Goal: Check status: Check status

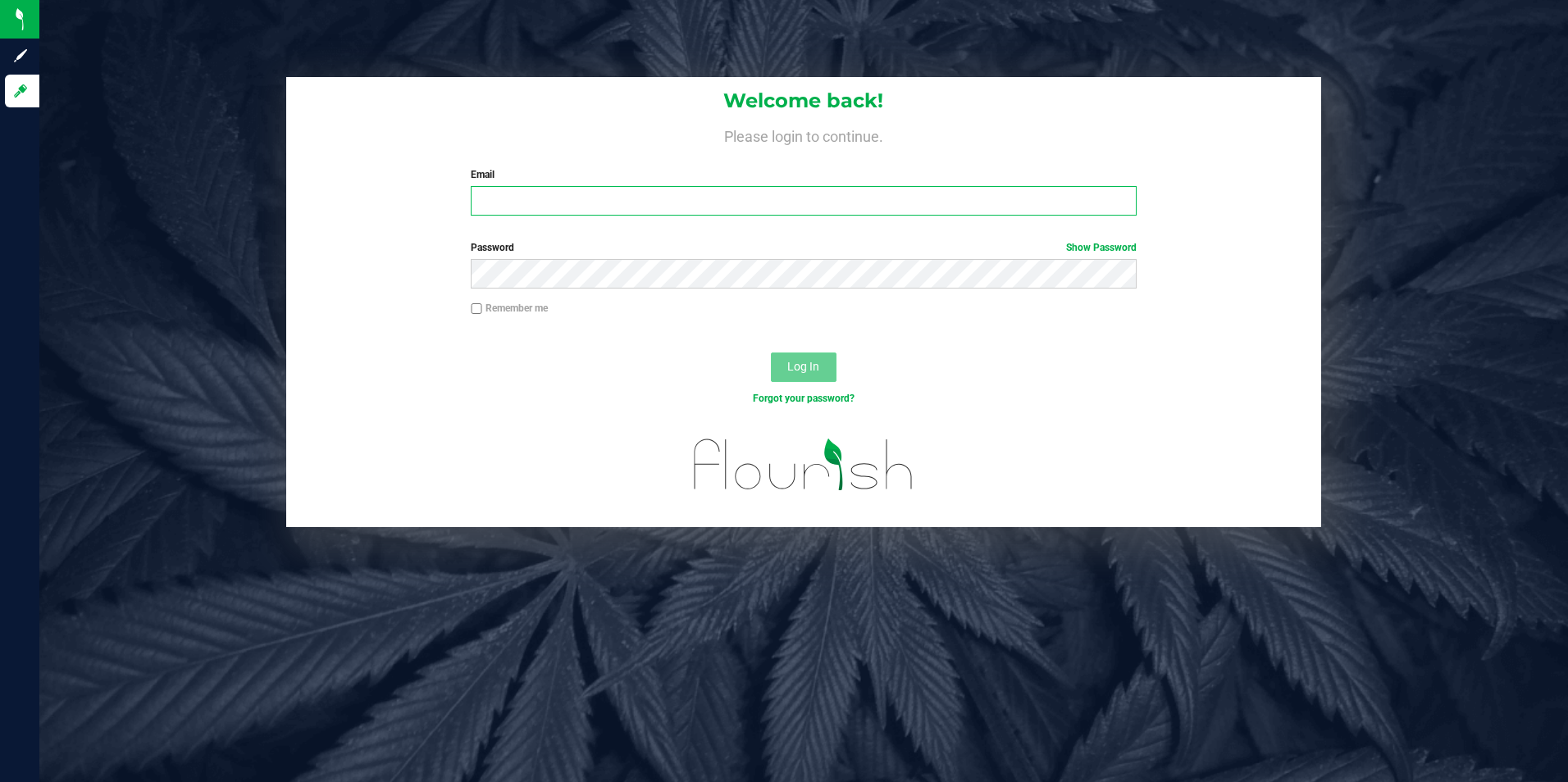
type input "[EMAIL_ADDRESS][DOMAIN_NAME]"
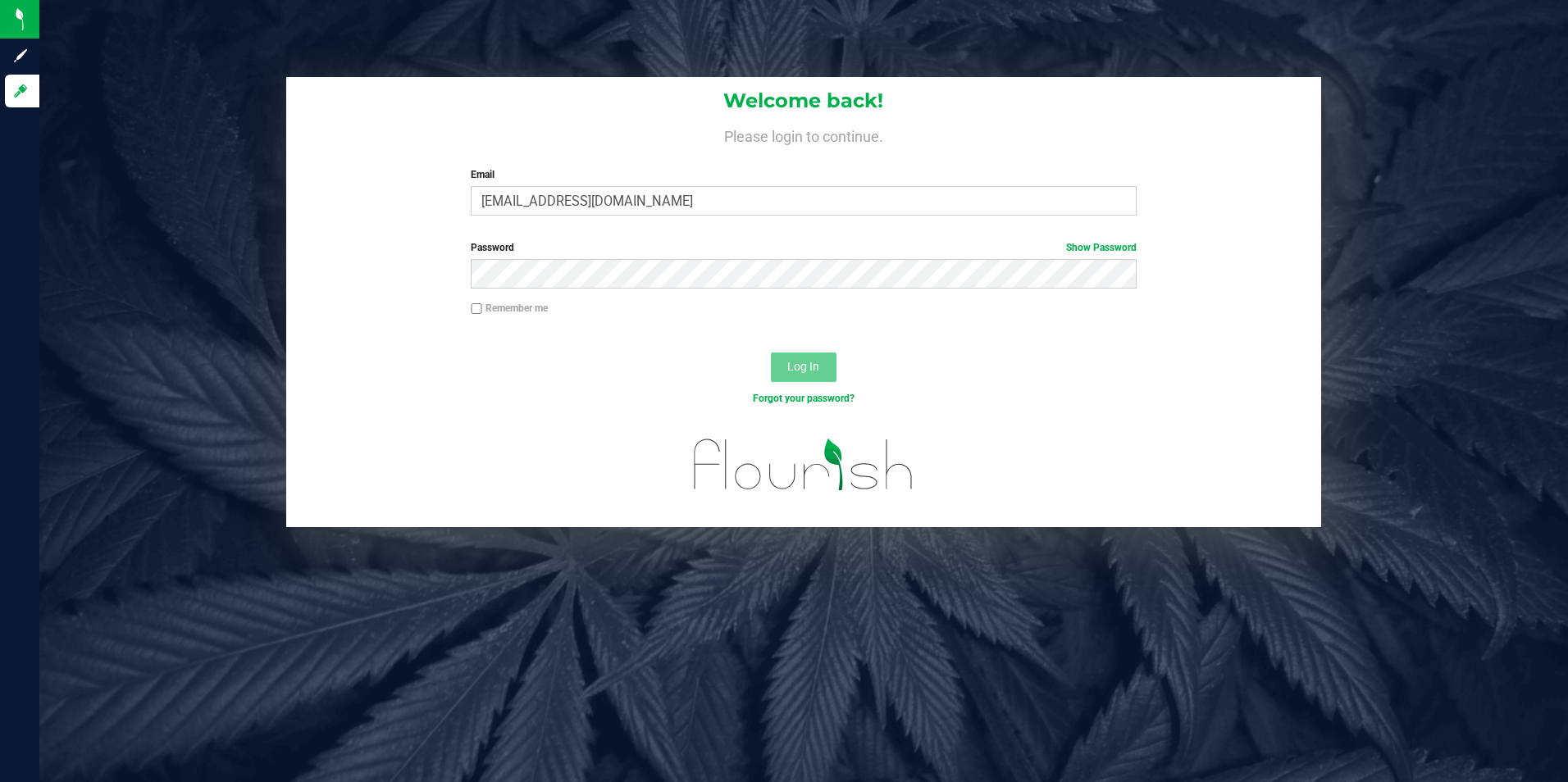
click at [814, 366] on span "Log In" at bounding box center [803, 366] width 32 height 13
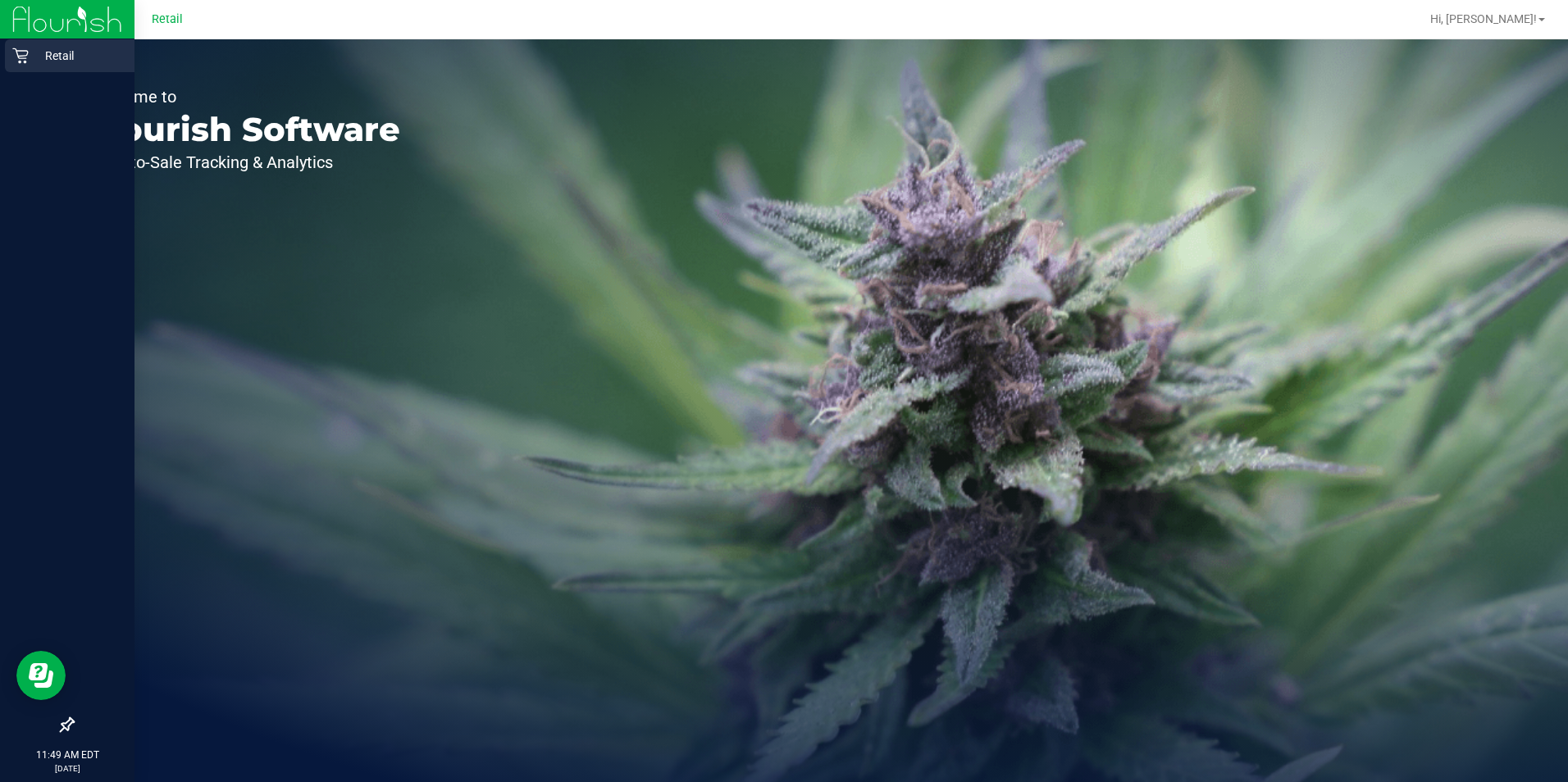
click at [56, 56] on p "Retail" at bounding box center [78, 56] width 99 height 20
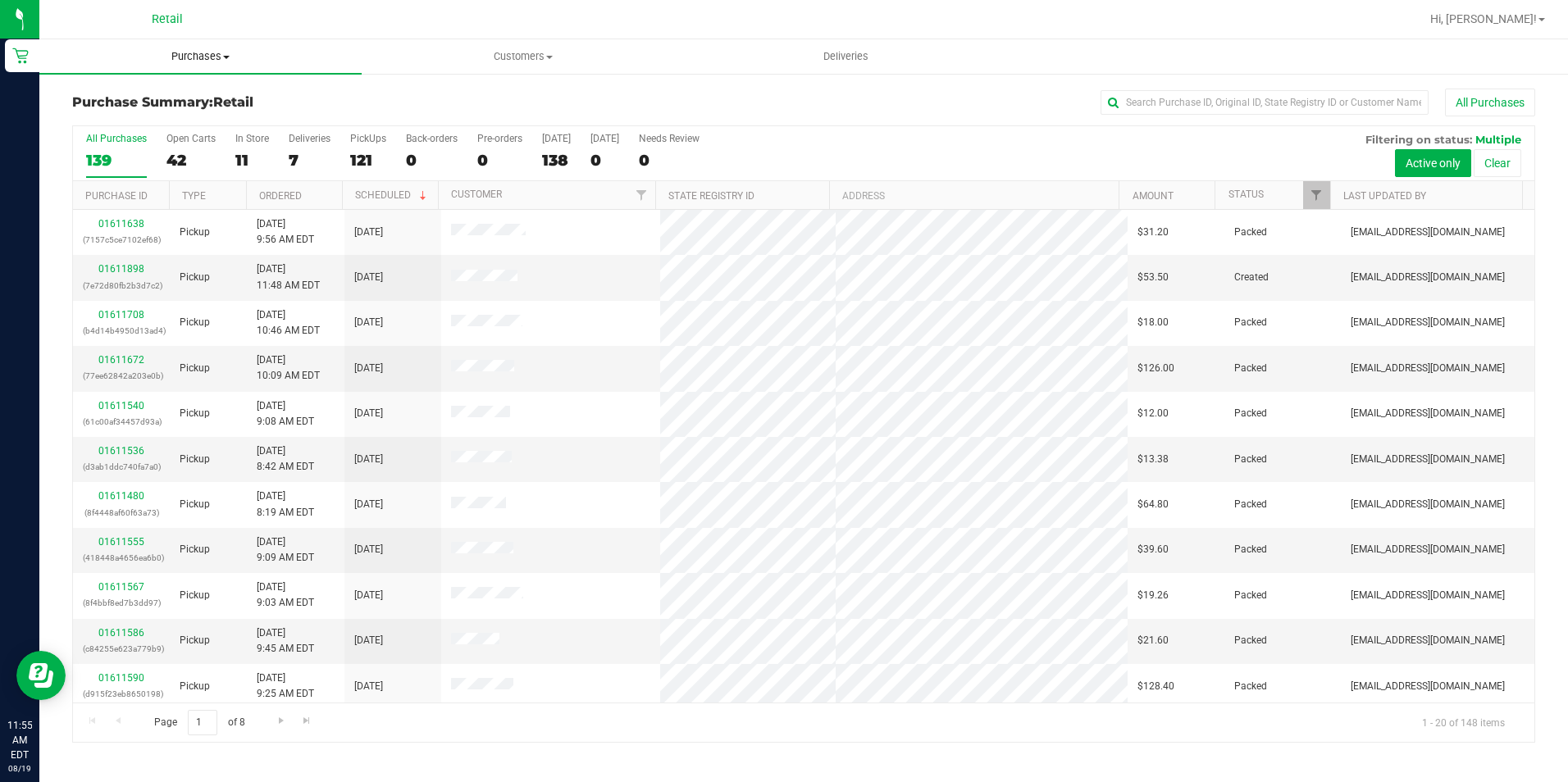
click at [227, 58] on span at bounding box center [226, 57] width 7 height 3
click at [163, 104] on span "Summary of purchases" at bounding box center [123, 99] width 169 height 14
click at [240, 52] on span "Purchases" at bounding box center [210, 56] width 343 height 15
click at [162, 92] on span "Summary of purchases" at bounding box center [123, 99] width 169 height 14
click at [1200, 99] on input "text" at bounding box center [1264, 102] width 328 height 25
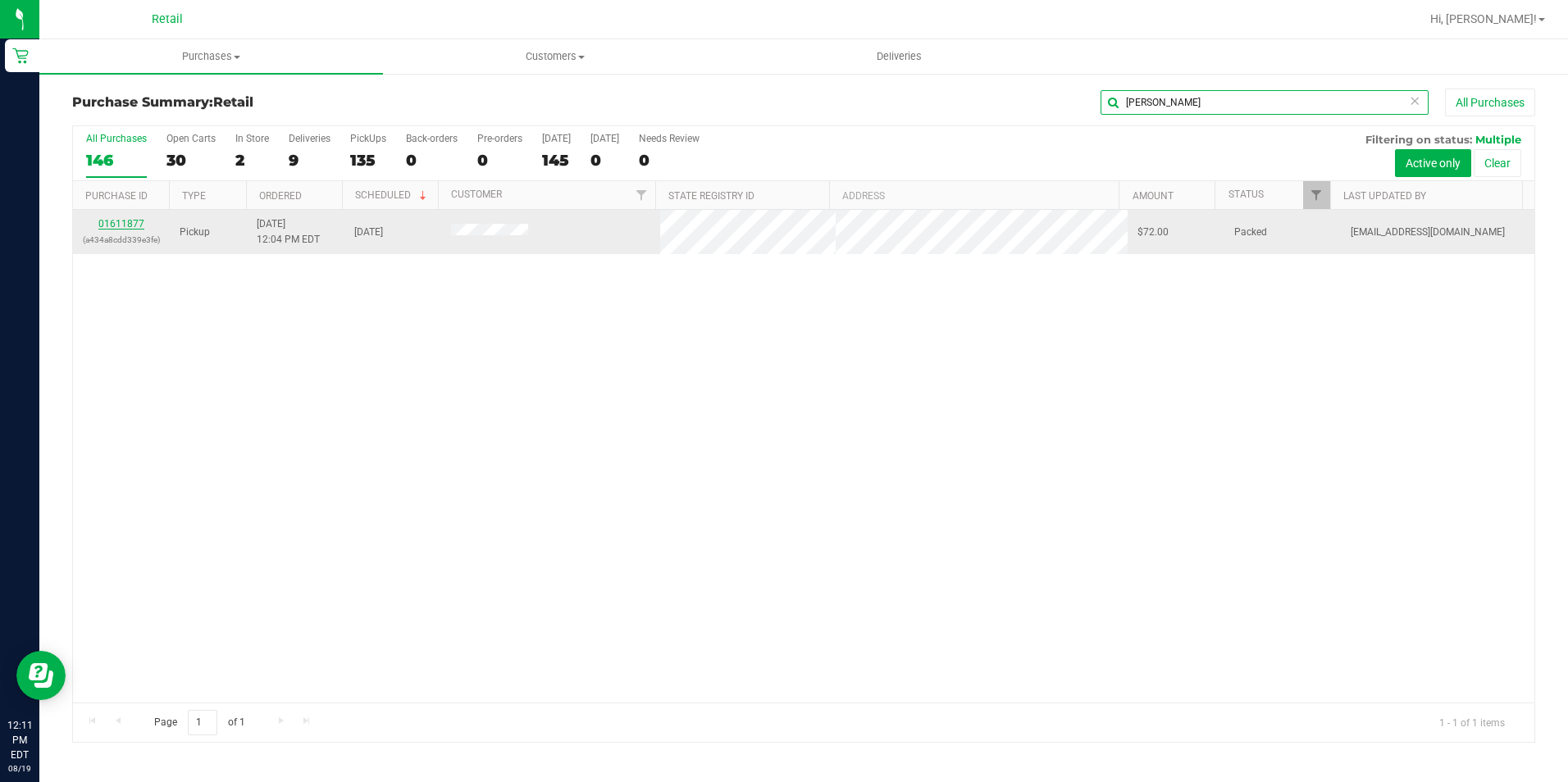
type input "[PERSON_NAME]"
click at [134, 224] on link "01611877" at bounding box center [122, 224] width 46 height 12
